Goal: Information Seeking & Learning: Find specific fact

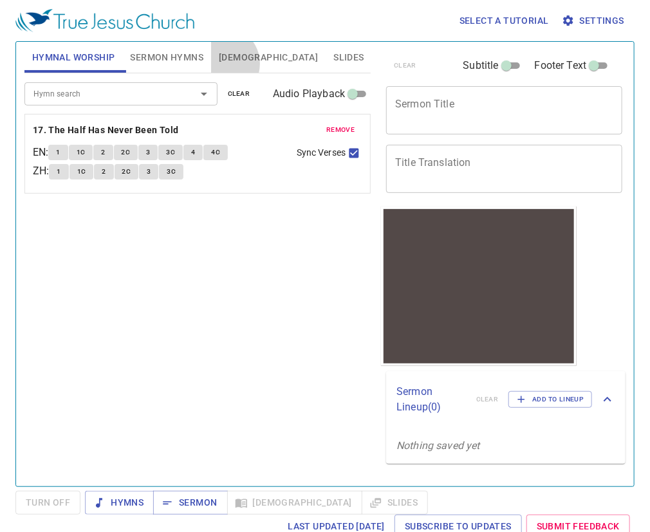
click at [222, 64] on span "Bible" at bounding box center [268, 58] width 99 height 16
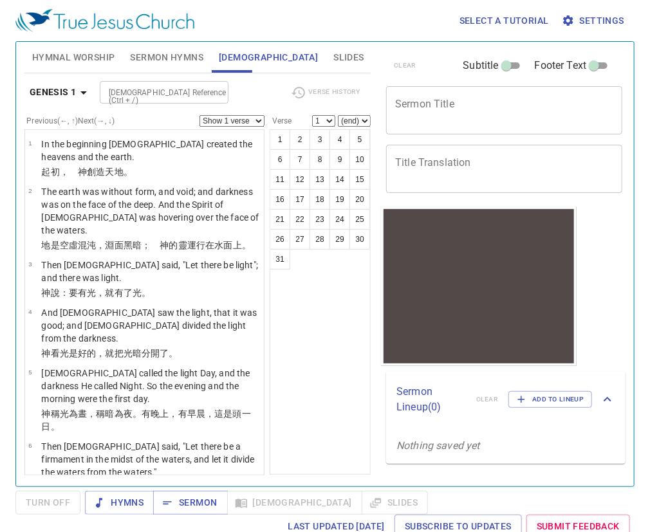
click at [127, 89] on input "Bible Reference (Ctrl + /)" at bounding box center [154, 92] width 100 height 15
type input "mt 6"
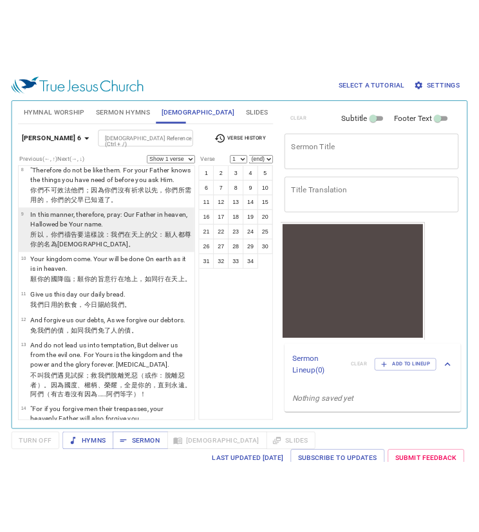
scroll to position [579, 0]
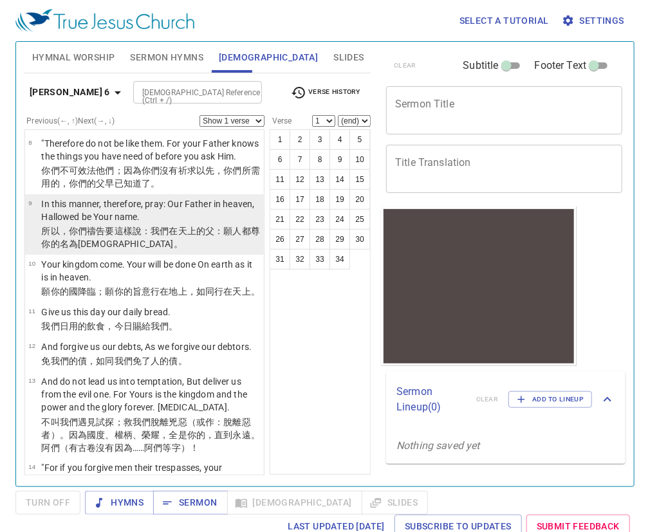
click at [106, 239] on wg4336 "要這樣 說：我們 在 天上 的父 ：願人都尊你的 名 為聖 。" at bounding box center [150, 237] width 219 height 23
select select "9"
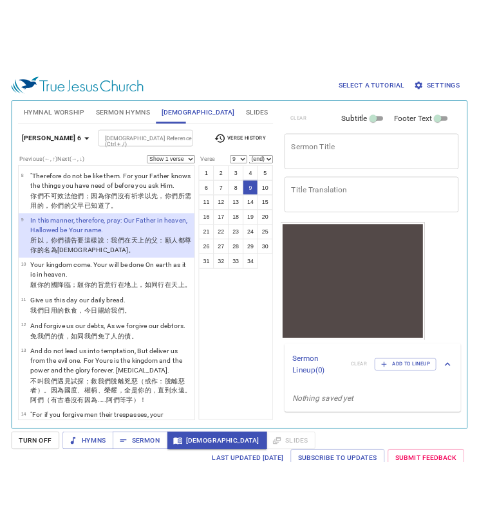
scroll to position [811, 0]
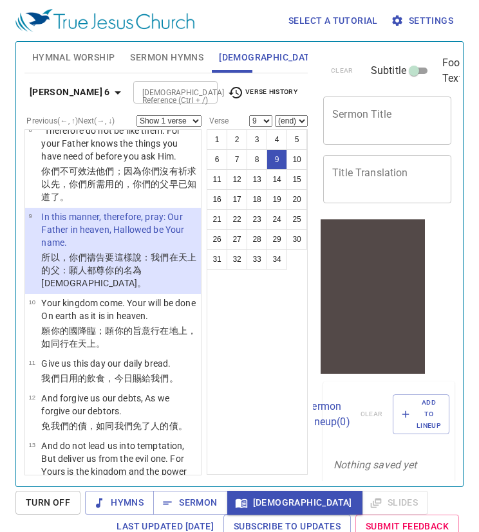
drag, startPoint x: 118, startPoint y: 143, endPoint x: 138, endPoint y: 76, distance: 69.8
drag, startPoint x: 78, startPoint y: 12, endPoint x: 55, endPoint y: 26, distance: 26.3
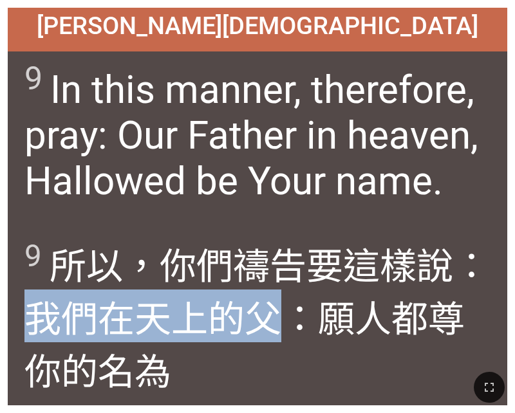
drag, startPoint x: 26, startPoint y: 318, endPoint x: 291, endPoint y: 330, distance: 264.8
click at [291, 330] on wg3779 "說：我們 在 天上 的父 ：願人都尊你的 名 為[DEMOGRAPHIC_DATA] 。" at bounding box center [256, 345] width 465 height 201
copy wg3779 "我們 在 天上 的父"
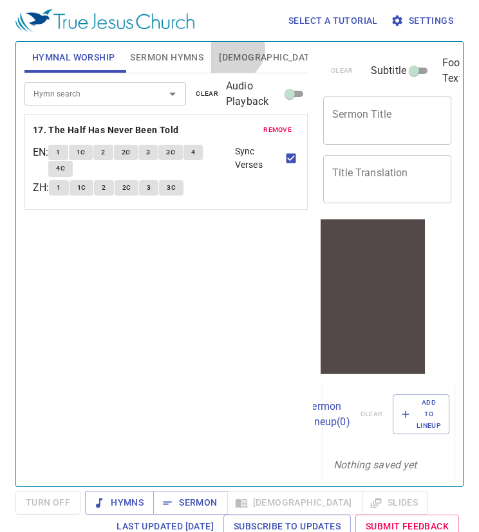
click at [232, 50] on span "Bible" at bounding box center [268, 58] width 99 height 16
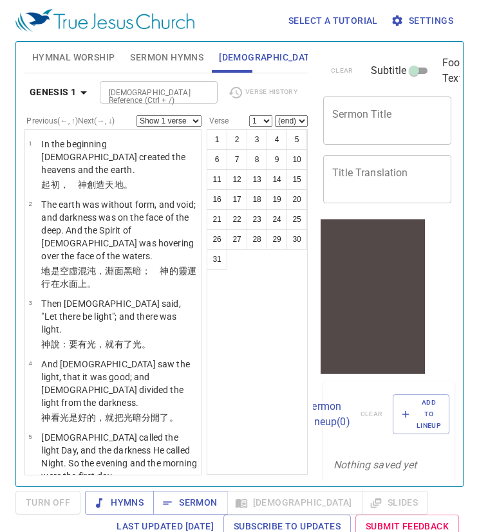
click at [127, 83] on div "Bible Reference (Ctrl + /)" at bounding box center [159, 92] width 118 height 23
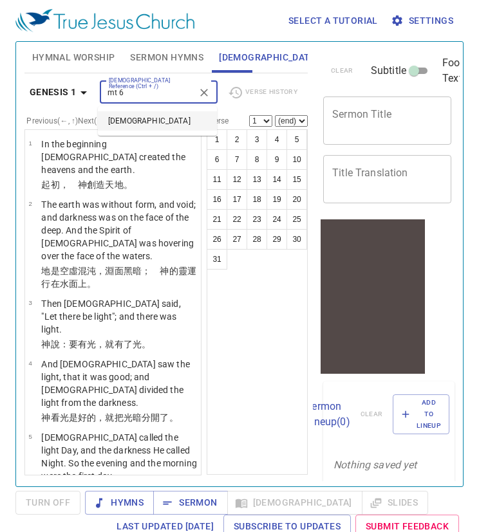
type input "mt 6"
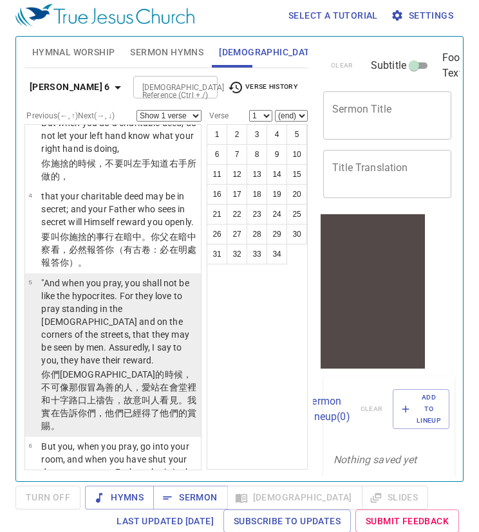
scroll to position [386, 0]
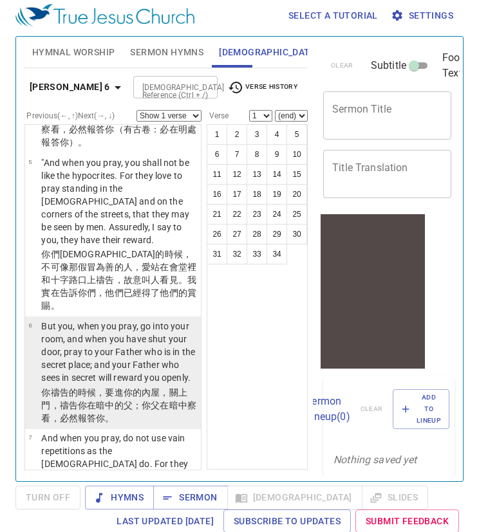
click at [59, 368] on p "But you, when you pray, go into your room, and when you have shut your door, pr…" at bounding box center [119, 352] width 156 height 64
select select "6"
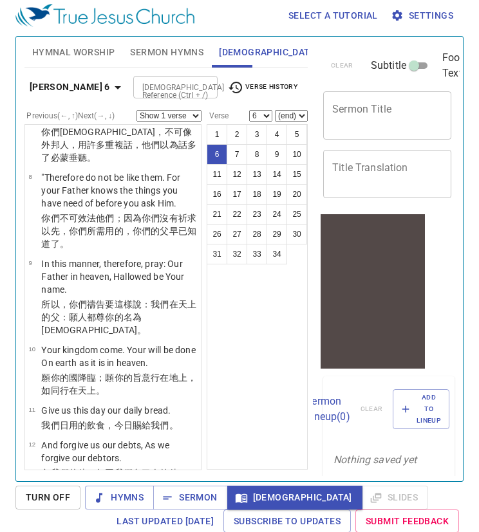
scroll to position [772, 0]
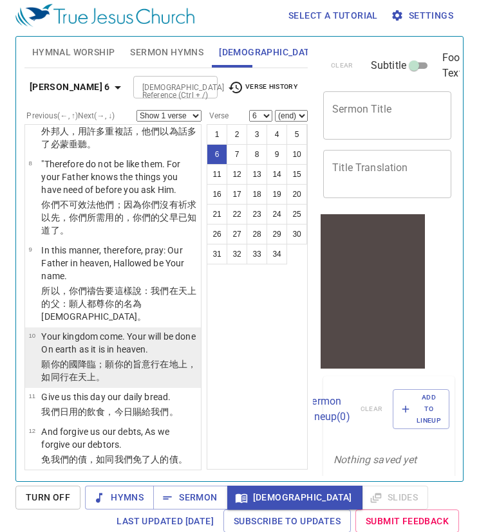
drag, startPoint x: 80, startPoint y: 304, endPoint x: 111, endPoint y: 343, distance: 49.6
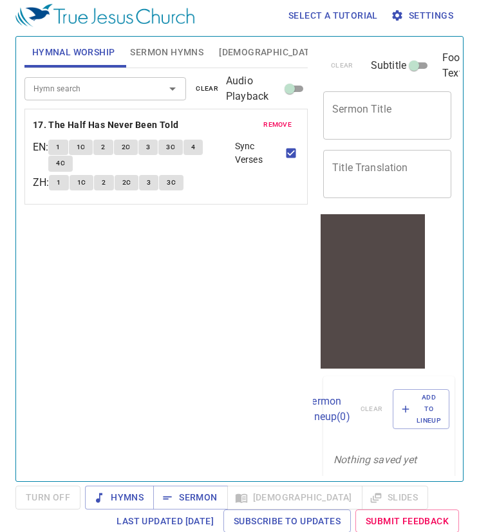
drag, startPoint x: 239, startPoint y: 53, endPoint x: 214, endPoint y: 58, distance: 26.1
click at [234, 53] on span "Bible" at bounding box center [268, 52] width 99 height 16
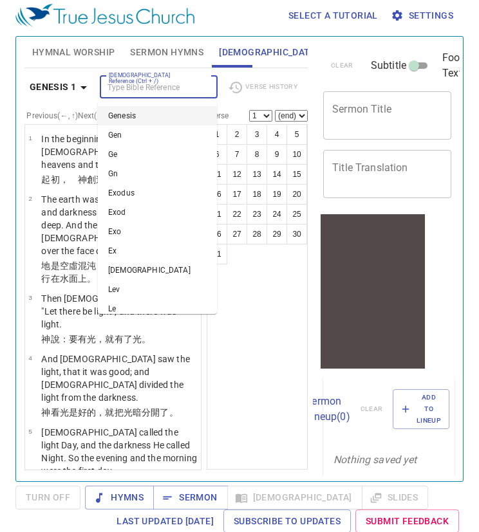
click at [133, 84] on input "Bible Reference (Ctrl + /)" at bounding box center [148, 87] width 89 height 15
type input "mt 6"
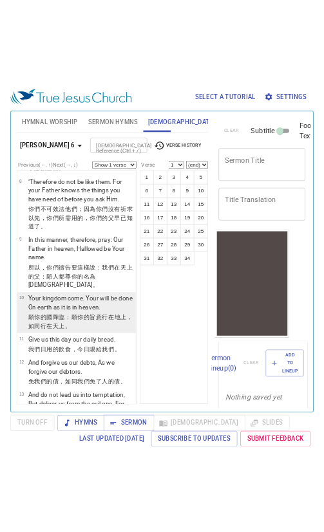
scroll to position [837, 0]
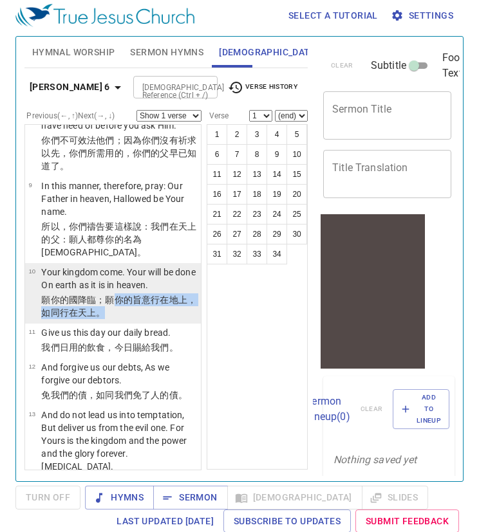
drag, startPoint x: 111, startPoint y: 299, endPoint x: 176, endPoint y: 308, distance: 66.4
click at [176, 308] on p "願你的 國 降臨 ；願你的 旨意 行 在 地上 ，如同 行在 天上 。" at bounding box center [119, 306] width 156 height 26
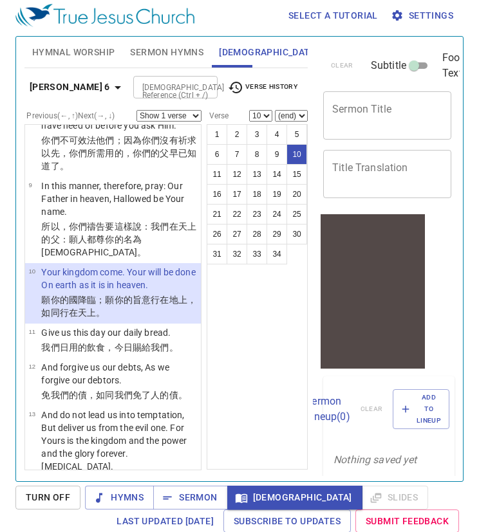
click at [102, 292] on td "Your kingdom come. Your will be done On earth as it is in heaven." at bounding box center [119, 280] width 156 height 28
drag, startPoint x: 116, startPoint y: 292, endPoint x: 142, endPoint y: 311, distance: 32.2
click at [142, 311] on p "願你的 國 降臨 ；願你的 旨意 行 在 地上 ，如同 行在 天上 。" at bounding box center [119, 306] width 156 height 26
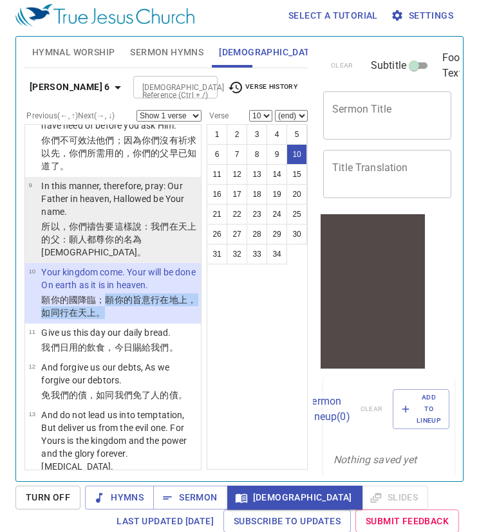
copy wg2064 "願你的 旨意 行 在 地上 ，如同 行在 天上 。"
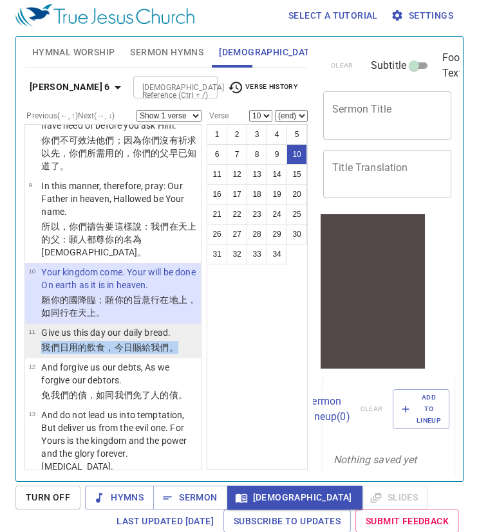
drag, startPoint x: 41, startPoint y: 344, endPoint x: 176, endPoint y: 349, distance: 134.6
click at [176, 349] on p "我們 日用的 飲食 ，今日 賜給 我們 。" at bounding box center [109, 347] width 136 height 13
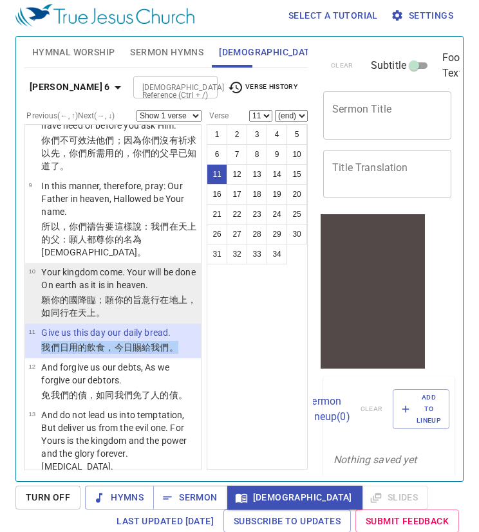
copy p "我們 日用的 飲食 ，今日 賜給 我們 。"
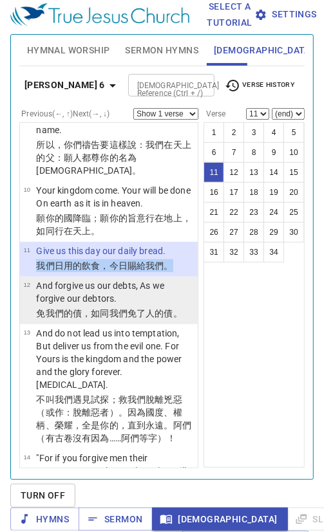
scroll to position [940, 0]
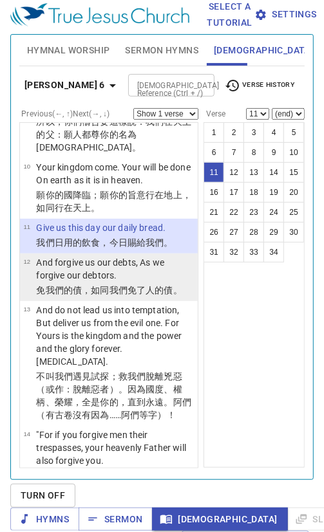
click at [56, 297] on p "免 我們的 債 ，如同 我們 免了 人的債 。" at bounding box center [115, 290] width 158 height 13
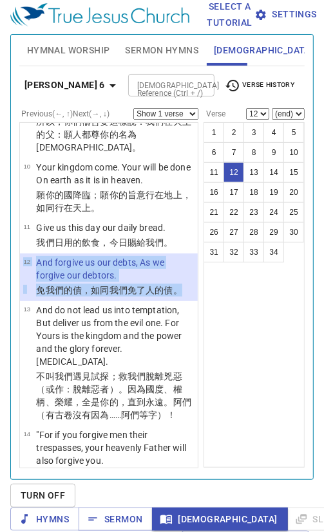
drag, startPoint x: 45, startPoint y: 346, endPoint x: 21, endPoint y: 334, distance: 26.5
click at [21, 301] on li "12 And forgive us our debts, As we forgive our debtors. 免 我們的 債 ，如同 我們 免了 人的債 。" at bounding box center [109, 278] width 178 height 48
drag, startPoint x: 67, startPoint y: 355, endPoint x: 60, endPoint y: 355, distance: 7.1
click at [67, 297] on p "免 我們的 債 ，如同 我們 免了 人的債 。" at bounding box center [115, 290] width 158 height 13
click at [59, 297] on p "免 我們的 債 ，如同 我們 免了 人的債 。" at bounding box center [115, 290] width 158 height 13
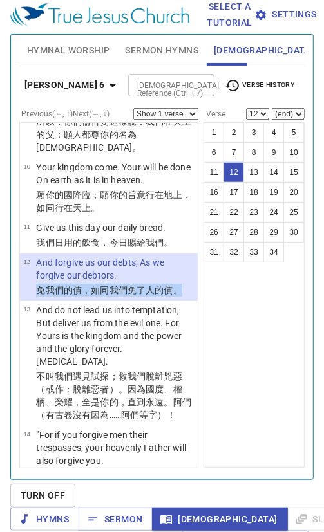
drag, startPoint x: 59, startPoint y: 352, endPoint x: 33, endPoint y: 339, distance: 28.8
click at [33, 299] on tr "免 我們的 債 ，如同 我們 免了 人的債 。" at bounding box center [108, 291] width 171 height 15
copy tr "免 我們的 債 ，如同 我們 免了 人的債 。"
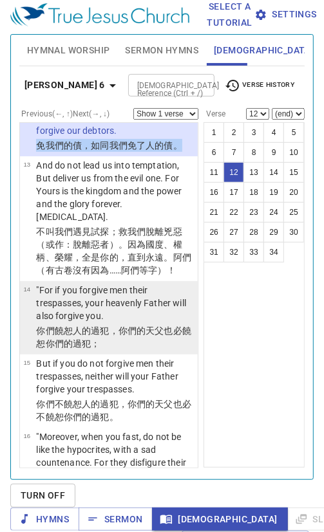
scroll to position [1133, 0]
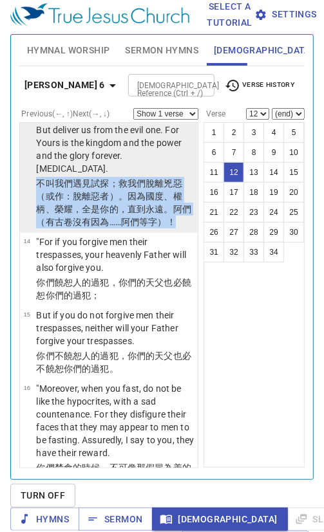
drag, startPoint x: 37, startPoint y: 243, endPoint x: 92, endPoint y: 304, distance: 82.0
click at [92, 228] on p "不 叫 我們 遇見 試探 ；救 我們 脫離 兇惡 （或作：脫離惡者）。因為 國度 、權柄 、榮耀 ，全是 你的 ，直到 永遠 。阿們 （有古卷沒有因為……阿們…" at bounding box center [115, 202] width 158 height 51
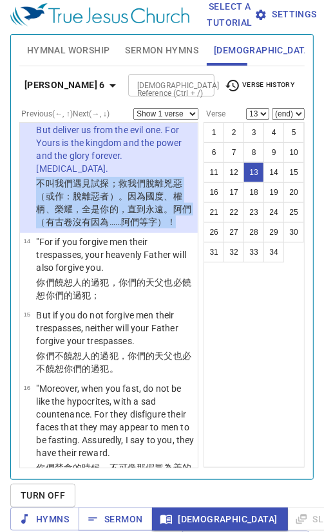
drag, startPoint x: 92, startPoint y: 304, endPoint x: 80, endPoint y: 285, distance: 22.3
click at [80, 227] on wg165 "。阿們 （有古卷沒有因為……阿們等字）！" at bounding box center [113, 215] width 155 height 23
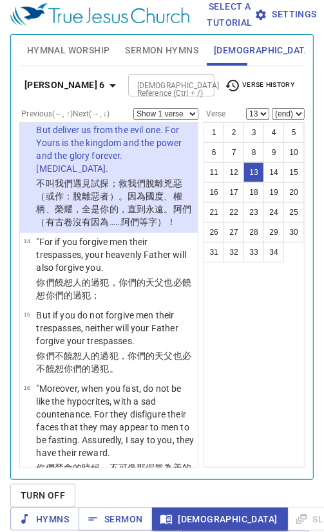
click at [203, 303] on div "1 2 3 4 5 6 7 8 9 10 11 12 13 14 15 16 17 18 19 20 21 22 23 24 25 26 27 28 29 3…" at bounding box center [253, 295] width 101 height 346
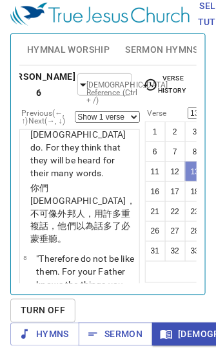
click at [185, 162] on button "13" at bounding box center [195, 172] width 21 height 21
click at [165, 165] on button "12" at bounding box center [175, 172] width 21 height 21
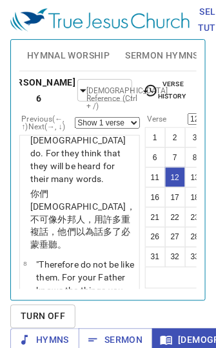
scroll to position [42, 0]
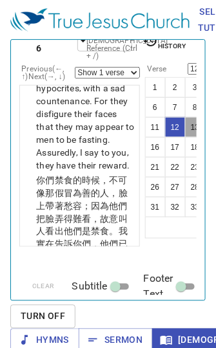
click at [185, 117] on button "13" at bounding box center [195, 127] width 21 height 21
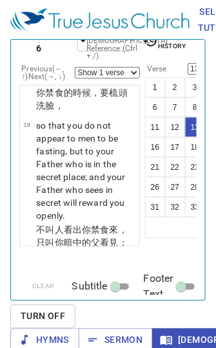
scroll to position [2356, 0]
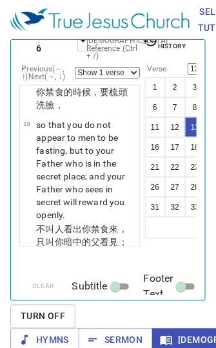
drag, startPoint x: 37, startPoint y: 129, endPoint x: 98, endPoint y: 207, distance: 99.9
copy p "不 叫 我們 遇見 試探 ；救 我們 脫離 兇惡 （或作：脫離惡者）。因為 國度 、權柄 、榮耀 ，全是 你的 ，直到 永遠 。阿們"
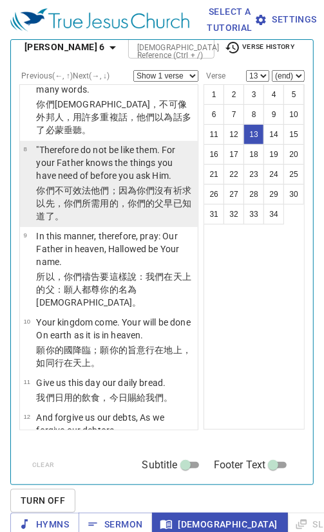
scroll to position [875, 0]
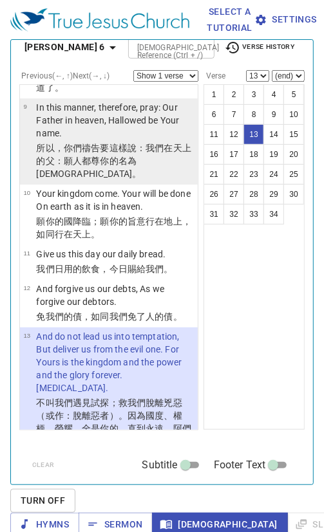
click at [40, 140] on p "In this manner, therefore, pray: Our Father in heaven, Hallowed be Your name." at bounding box center [115, 120] width 158 height 39
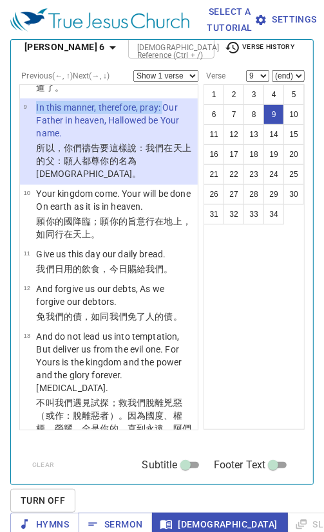
click at [37, 142] on tr "9 In this manner, therefore, pray: Our Father in heaven, Hallowed be Your name." at bounding box center [108, 121] width 171 height 41
click at [39, 140] on p "In this manner, therefore, pray: Our Father in heaven, Hallowed be Your name." at bounding box center [115, 120] width 158 height 39
click at [37, 140] on p "In this manner, therefore, pray: Our Father in heaven, Hallowed be Your name." at bounding box center [115, 120] width 158 height 39
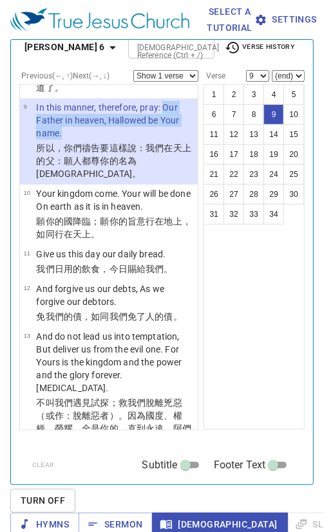
drag, startPoint x: 37, startPoint y: 183, endPoint x: 102, endPoint y: 203, distance: 67.8
click at [102, 140] on p "In this manner, therefore, pray: Our Father in heaven, Hallowed be Your name." at bounding box center [115, 120] width 158 height 39
copy p "Our Father in heaven, Hallowed be Your name."
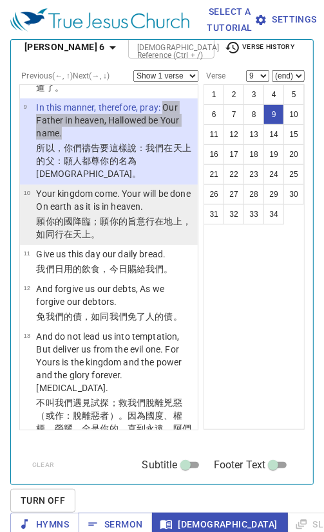
scroll to position [940, 0]
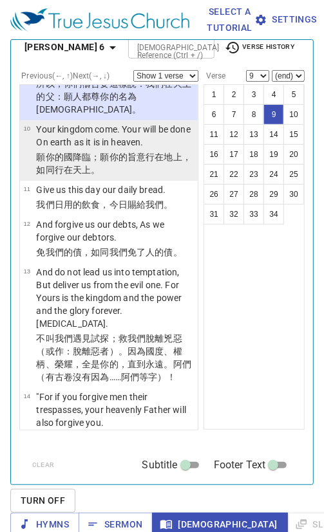
click at [42, 149] on p "Your kingdom come. Your will be done On earth as it is in heaven." at bounding box center [115, 136] width 158 height 26
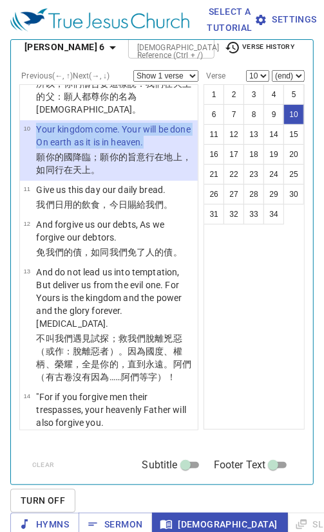
drag, startPoint x: 33, startPoint y: 178, endPoint x: 167, endPoint y: 194, distance: 134.8
click at [167, 151] on tr "10 Your kingdom come. Your will be done On earth as it is in heaven." at bounding box center [108, 137] width 171 height 28
copy tr "Your kingdom come. Your will be done On earth as it is in heaven."
click at [57, 149] on p "Your kingdom come. Your will be done On earth as it is in heaven." at bounding box center [115, 136] width 158 height 26
drag, startPoint x: 35, startPoint y: 177, endPoint x: 174, endPoint y: 198, distance: 140.5
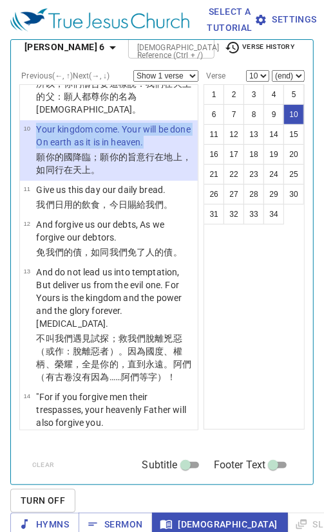
click at [174, 151] on tr "10 Your kingdom come. Your will be done On earth as it is in heaven." at bounding box center [108, 137] width 171 height 28
copy tr "Your kingdom come. Your will be done On earth as it is in heaven."
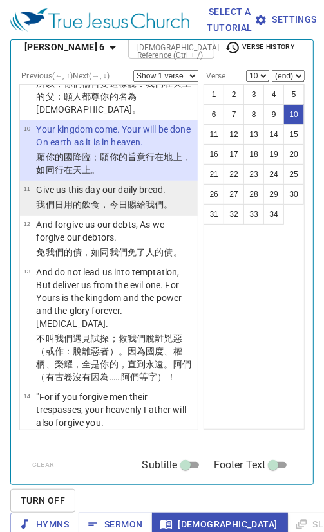
click at [42, 196] on p "Give us this day our daily bread." at bounding box center [104, 189] width 136 height 13
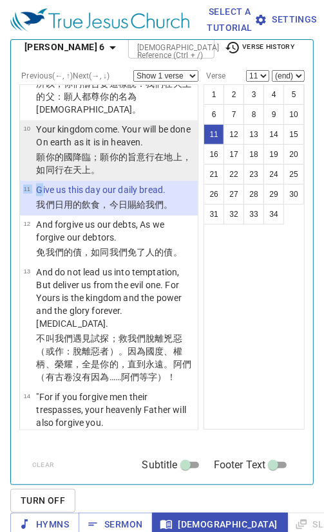
drag, startPoint x: 39, startPoint y: 238, endPoint x: 167, endPoint y: 228, distance: 127.9
click at [167, 228] on ul "1 "Take heed that you do not do your charitable deeds before men, to be seen by…" at bounding box center [108, 257] width 179 height 346
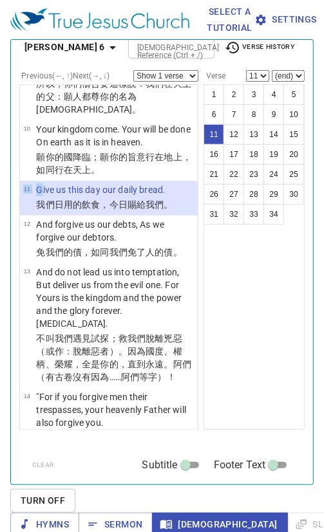
click at [170, 216] on li "11 Give us this day our daily bread. 我們 日用的 飲食 ，今日 賜給 我們 。" at bounding box center [109, 198] width 178 height 35
click at [166, 196] on p "Give us this day our daily bread." at bounding box center [104, 189] width 136 height 13
drag, startPoint x: 165, startPoint y: 237, endPoint x: 17, endPoint y: 254, distance: 148.3
click at [33, 198] on tr "11 Give us this day our daily bread." at bounding box center [97, 190] width 149 height 15
copy tr "Give us this day our daily bread."
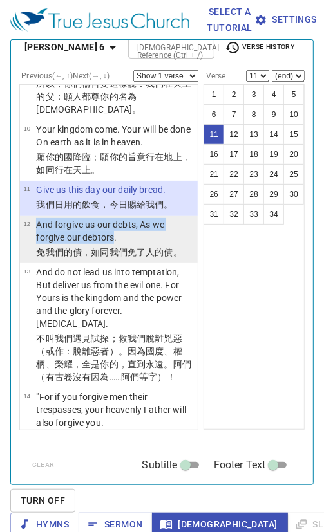
drag, startPoint x: 113, startPoint y: 283, endPoint x: 34, endPoint y: 275, distance: 79.6
click at [34, 246] on tr "12 And forgive us our debts, As we forgive our debtors." at bounding box center [108, 232] width 171 height 28
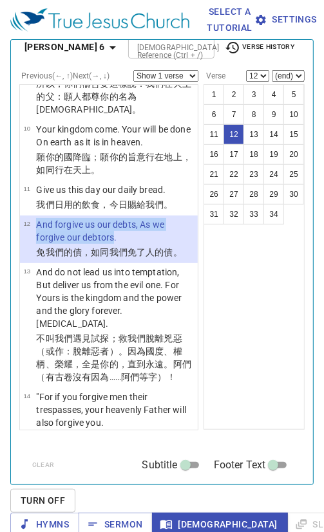
copy tr "And forgive us our debts, As we forgive our debtors"
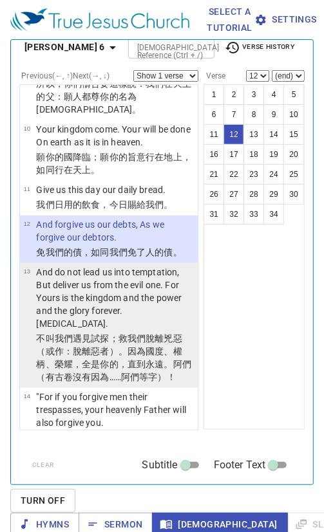
click at [115, 330] on p "And do not lead us into temptation, But deliver us from the evil one. For Yours…" at bounding box center [115, 298] width 158 height 64
select select "13"
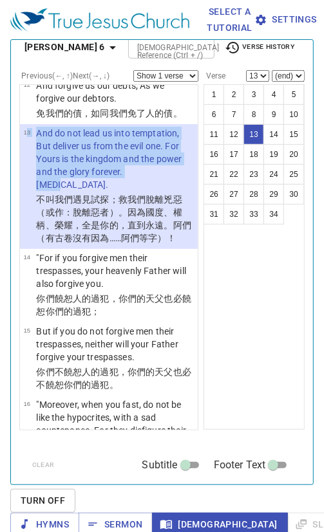
drag, startPoint x: 124, startPoint y: 248, endPoint x: 27, endPoint y: 210, distance: 103.5
click at [27, 193] on tr "13 And do not lead us into temptation, But deliver us from the evil one. For Yo…" at bounding box center [108, 160] width 171 height 66
copy tr "3 And do not lead us into temptation, But deliver us from the evil one. For You…"
